Goal: Task Accomplishment & Management: Use online tool/utility

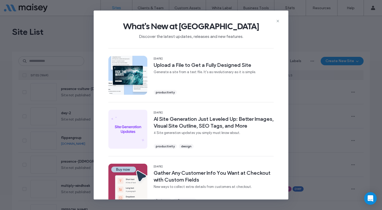
scroll to position [154, 0]
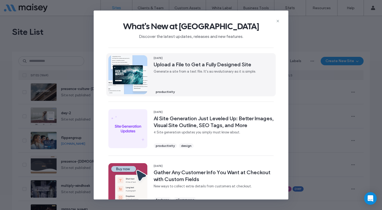
click at [199, 71] on span "Generate a site from a text file. It's as revolutionary as it is simple." at bounding box center [205, 71] width 102 height 5
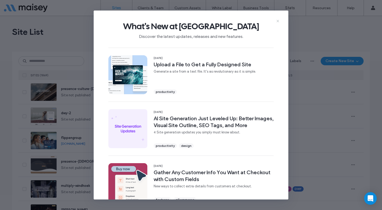
click at [278, 20] on icon at bounding box center [278, 21] width 4 height 4
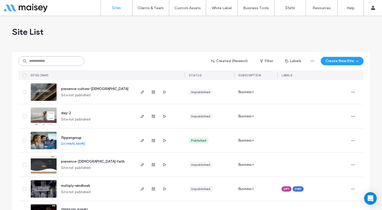
click at [65, 62] on input at bounding box center [51, 60] width 66 height 9
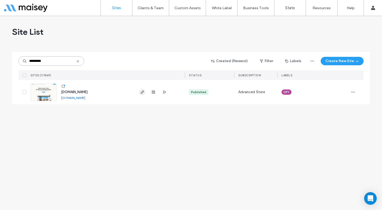
type input "*********"
click at [142, 93] on use "button" at bounding box center [142, 91] width 3 height 3
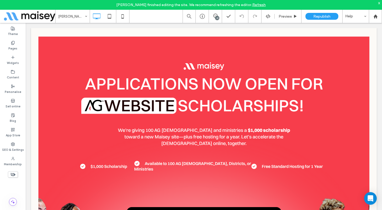
click at [379, 2] on div "x" at bounding box center [379, 3] width 2 height 4
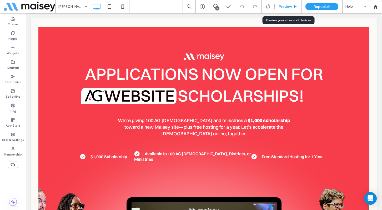
click at [286, 8] on span "Preview" at bounding box center [284, 6] width 13 height 4
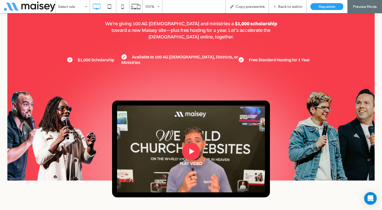
scroll to position [93, 0]
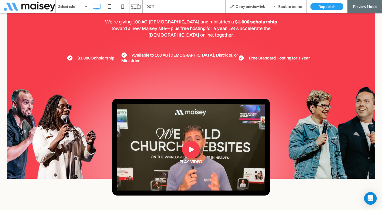
click at [191, 140] on link "PLAY VIDEO" at bounding box center [191, 153] width 74 height 26
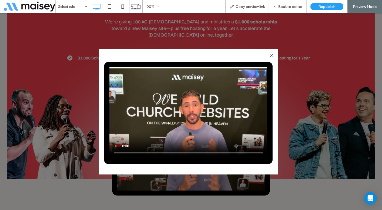
click at [270, 54] on div at bounding box center [270, 55] width 7 height 7
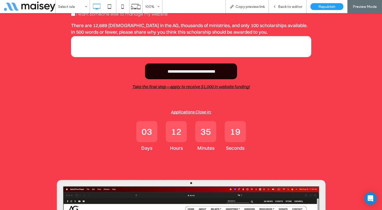
scroll to position [5606, 0]
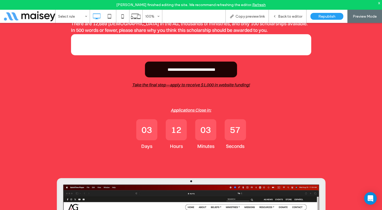
click at [258, 5] on link "Refresh" at bounding box center [258, 5] width 13 height 4
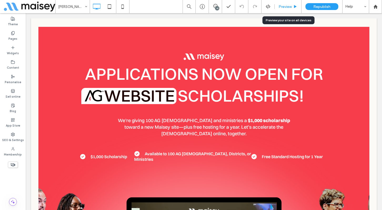
click at [287, 7] on span "Preview" at bounding box center [284, 6] width 13 height 4
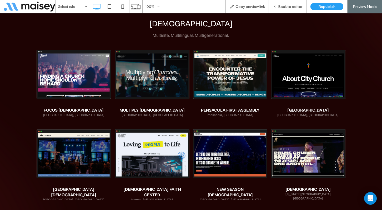
scroll to position [2062, 0]
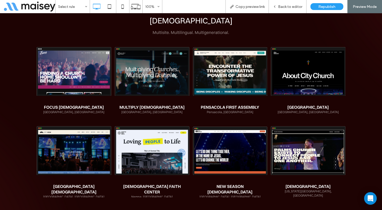
click at [253, 59] on link at bounding box center [230, 71] width 75 height 58
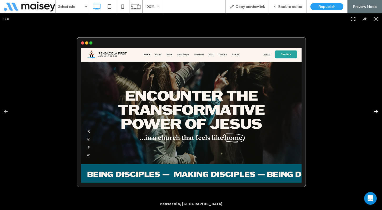
click at [374, 112] on button at bounding box center [372, 111] width 18 height 26
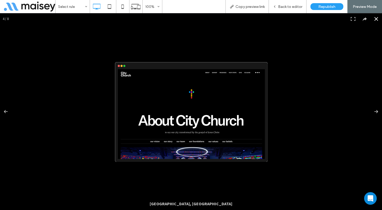
click at [377, 16] on button at bounding box center [376, 19] width 12 height 12
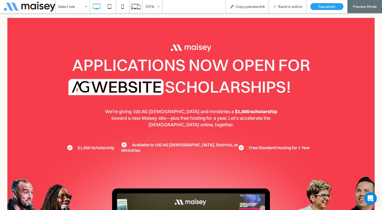
scroll to position [0, 0]
